Goal: Information Seeking & Learning: Learn about a topic

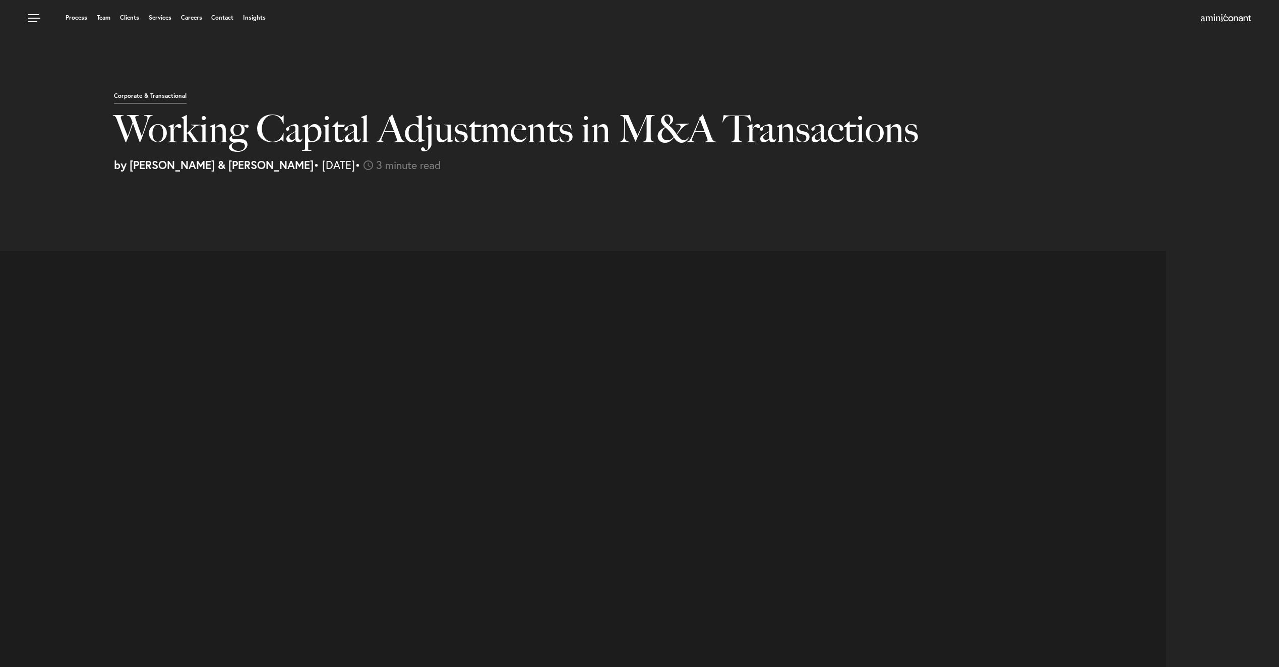
select select "US"
select select "Austin"
select select "Business and Civil Litigation"
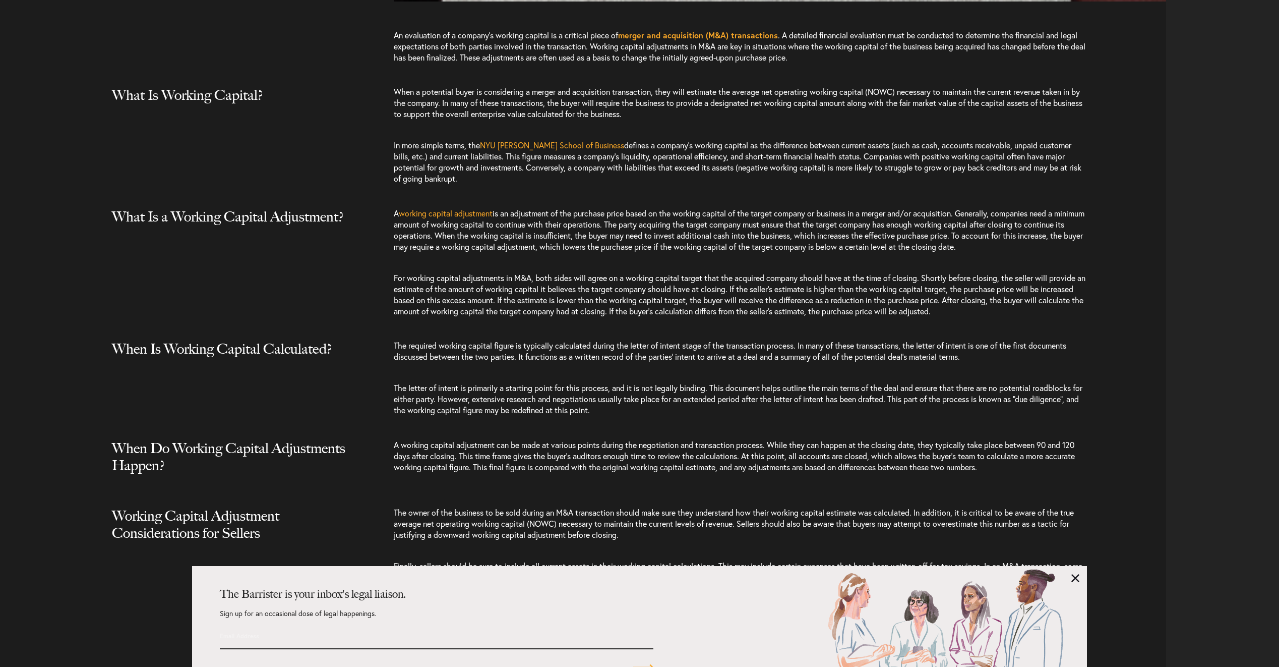
scroll to position [1109, 0]
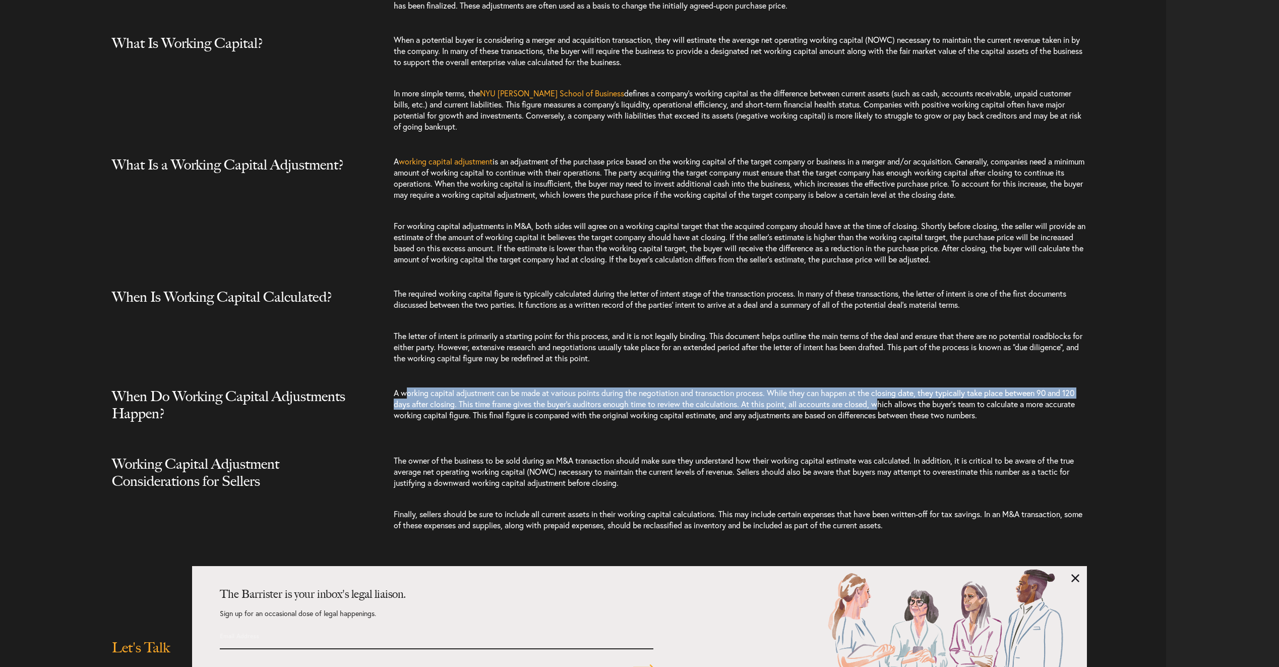
drag, startPoint x: 502, startPoint y: 387, endPoint x: 886, endPoint y: 402, distance: 384.0
click at [886, 402] on span "A working capital adjustment can be made at various points during the negotiati…" at bounding box center [734, 403] width 681 height 33
drag, startPoint x: 886, startPoint y: 402, endPoint x: 814, endPoint y: 406, distance: 71.7
click at [866, 403] on span "A working capital adjustment can be made at various points during the negotiati…" at bounding box center [734, 403] width 681 height 33
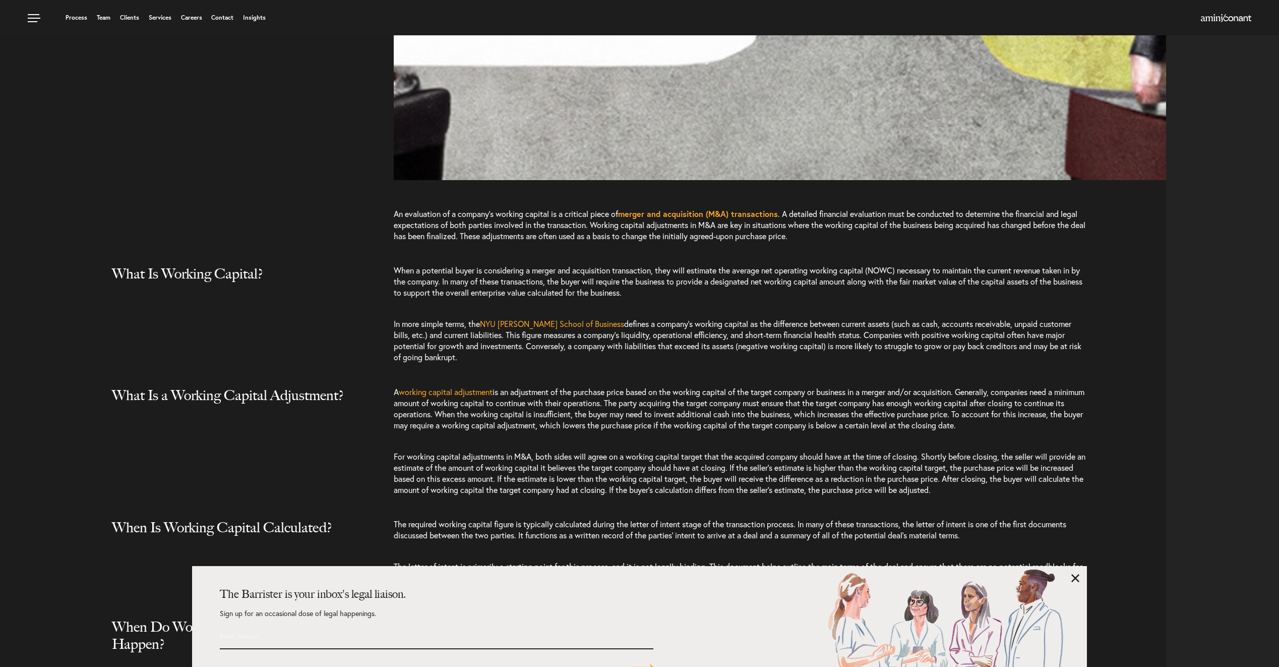
scroll to position [857, 0]
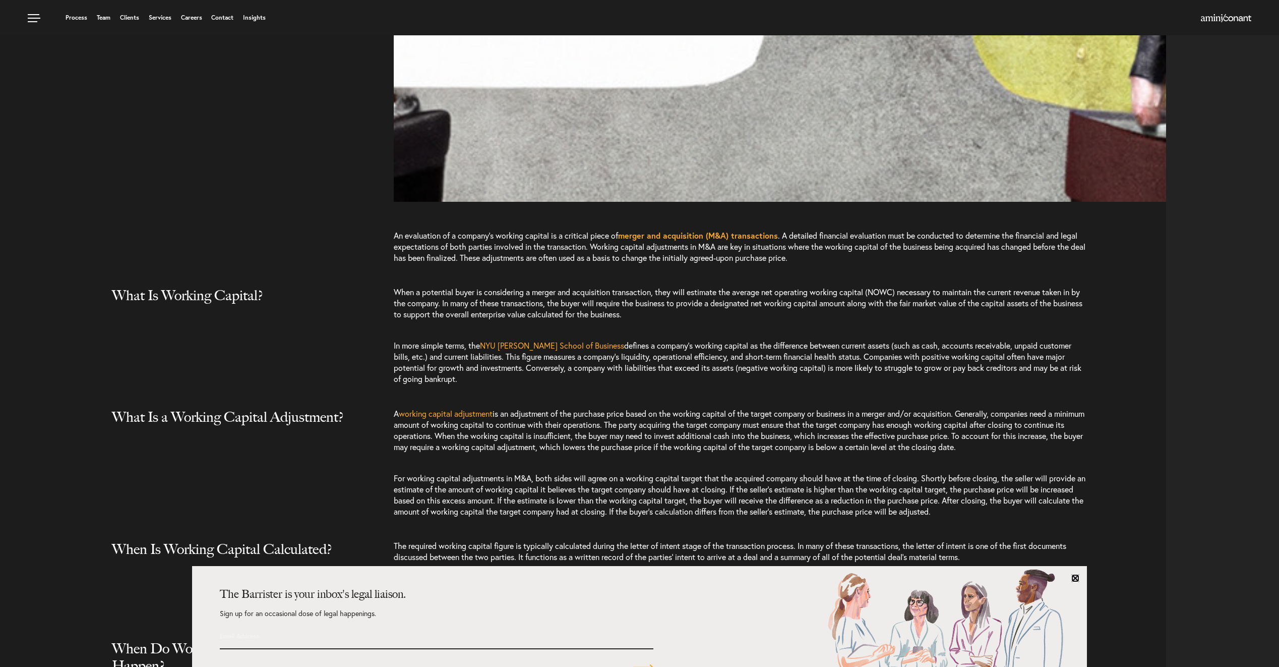
click at [1075, 578] on link at bounding box center [1075, 578] width 8 height 8
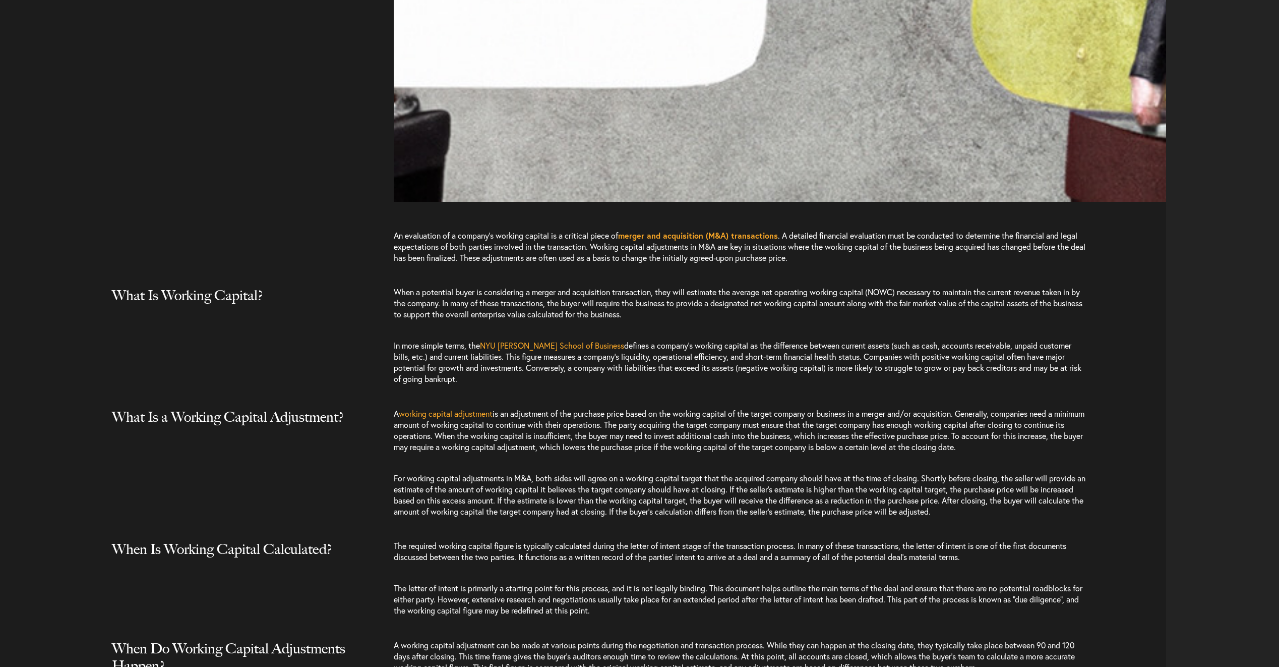
scroll to position [908, 0]
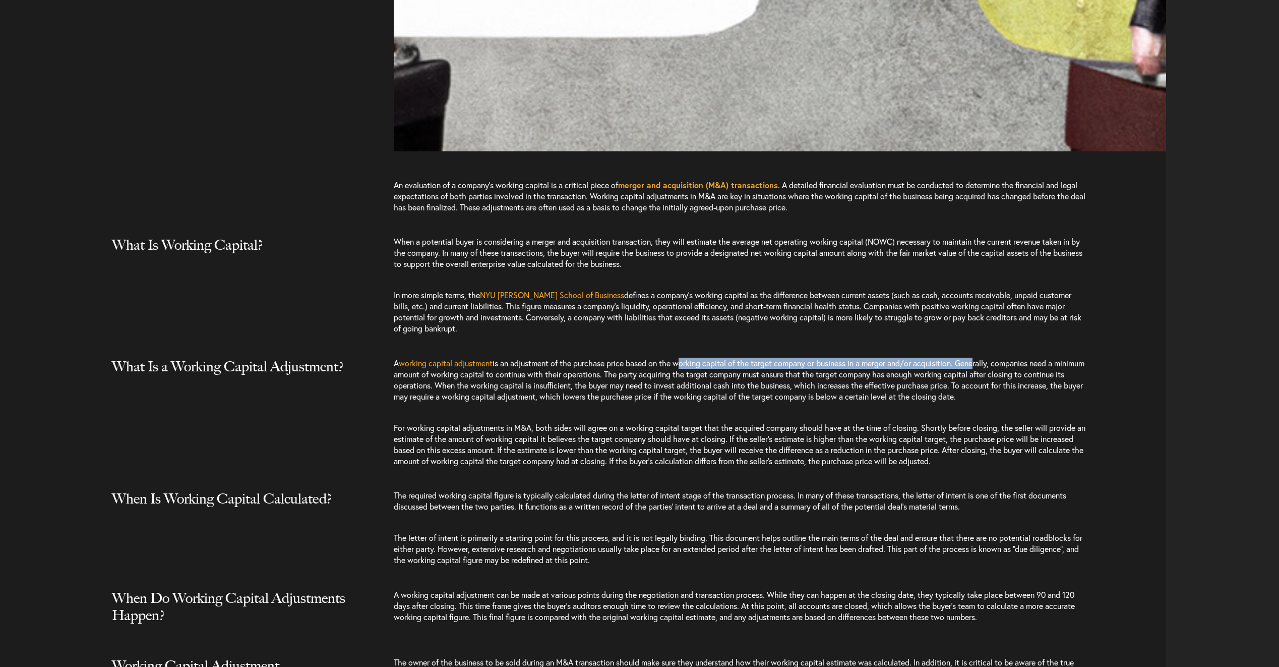
drag, startPoint x: 685, startPoint y: 364, endPoint x: 984, endPoint y: 366, distance: 299.0
click at [984, 366] on span "is an adjustment of the purchase price based on the working capital of the targ…" at bounding box center [739, 379] width 691 height 44
click at [981, 363] on span "is an adjustment of the purchase price based on the working capital of the targ…" at bounding box center [739, 379] width 691 height 44
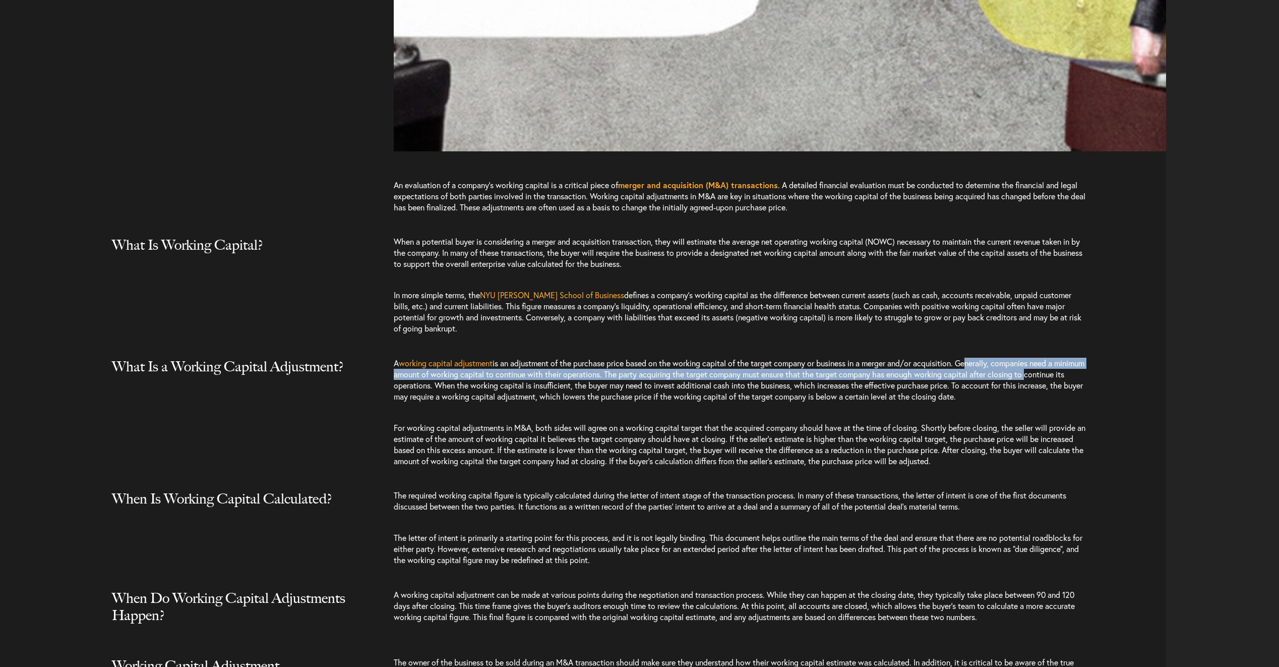
drag, startPoint x: 975, startPoint y: 363, endPoint x: 1067, endPoint y: 372, distance: 92.8
click at [1067, 372] on p "A working capital adjustment is an adjustment of the purchase price based on th…" at bounding box center [741, 384] width 695 height 54
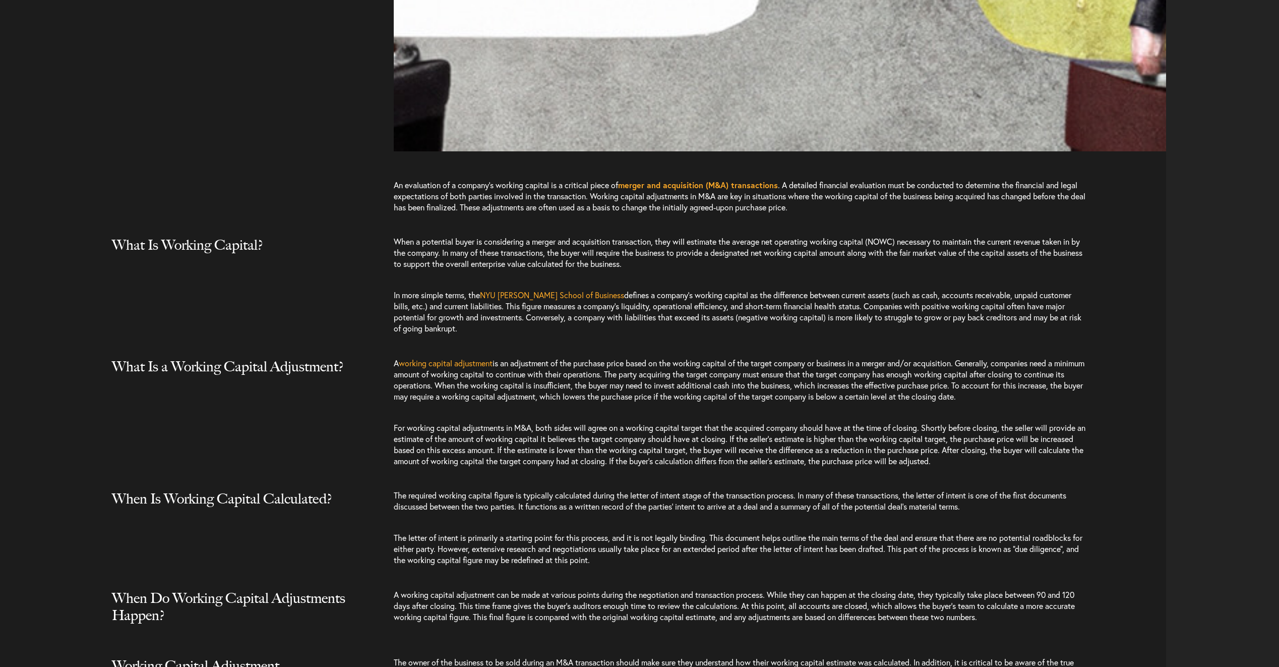
click at [730, 410] on p "A working capital adjustment is an adjustment of the purchase price based on th…" at bounding box center [741, 384] width 695 height 54
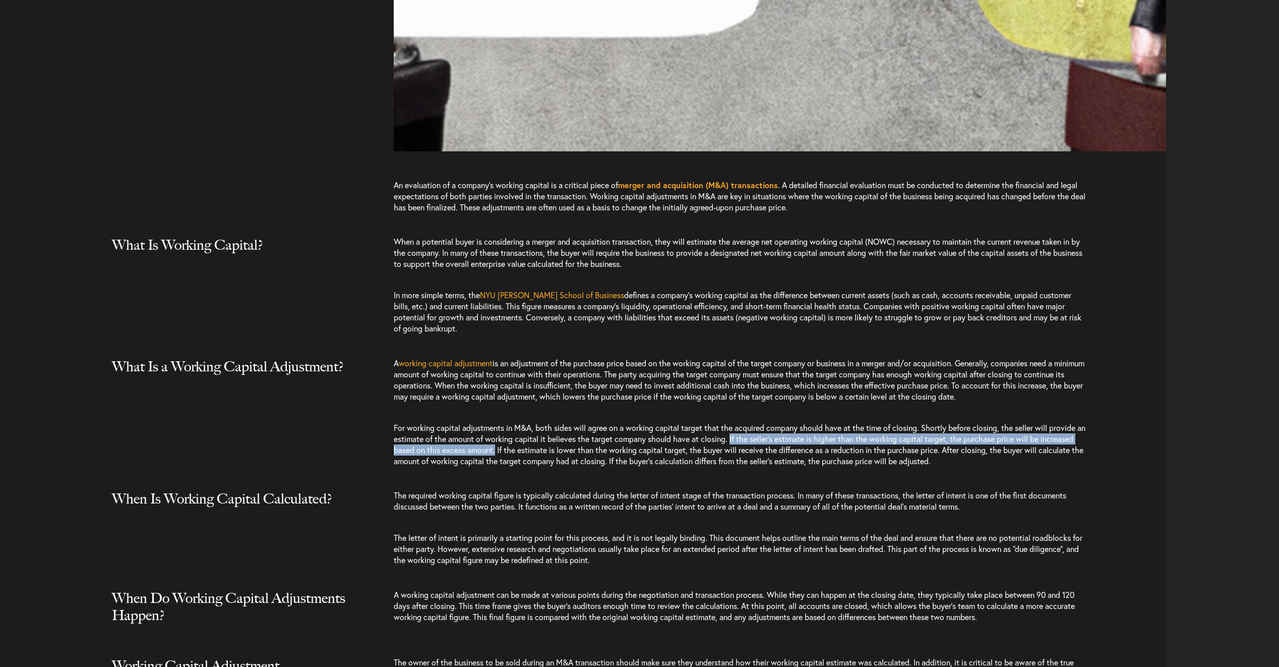
drag, startPoint x: 746, startPoint y: 439, endPoint x: 533, endPoint y: 454, distance: 213.8
click at [533, 454] on span "For working capital adjustments in M&A, both sides will agree on a working capi…" at bounding box center [740, 444] width 692 height 44
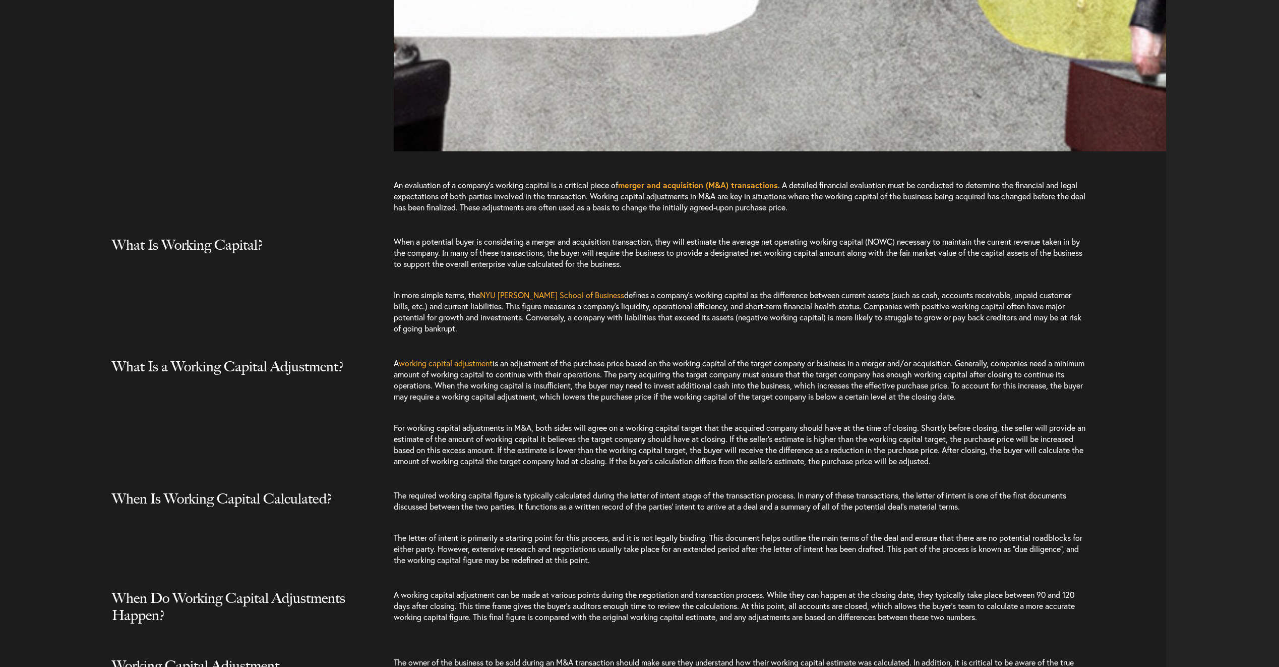
click at [932, 494] on span "The required working capital figure is typically calculated during the letter o…" at bounding box center [730, 501] width 673 height 22
drag, startPoint x: 746, startPoint y: 438, endPoint x: 531, endPoint y: 451, distance: 215.2
click at [531, 451] on span "For working capital adjustments in M&A, both sides will agree on a working capi…" at bounding box center [740, 444] width 692 height 44
